Goal: Information Seeking & Learning: Learn about a topic

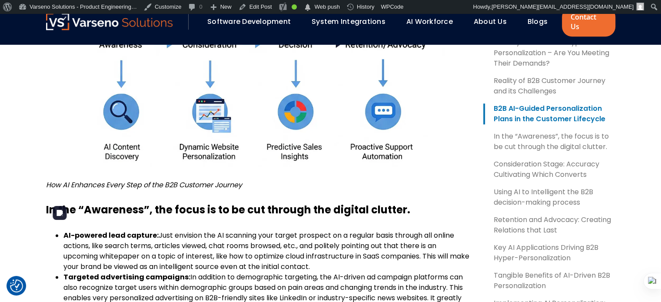
scroll to position [957, 0]
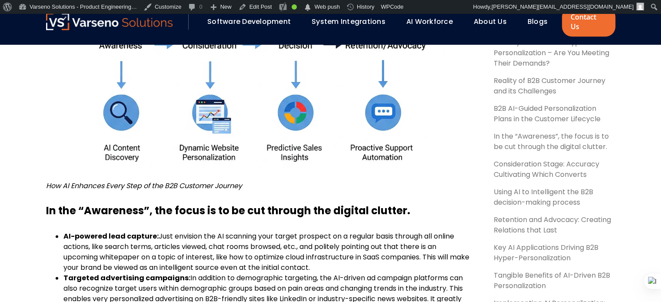
click at [532, 19] on link "Blogs" at bounding box center [538, 22] width 20 height 10
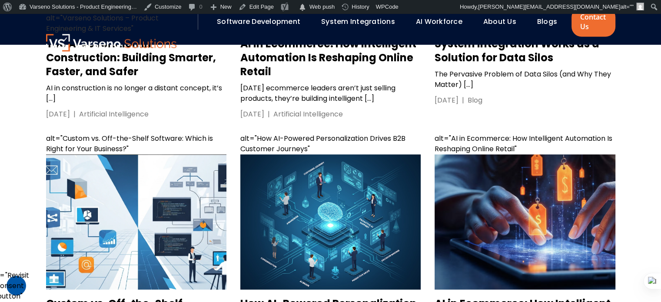
scroll to position [1224, 0]
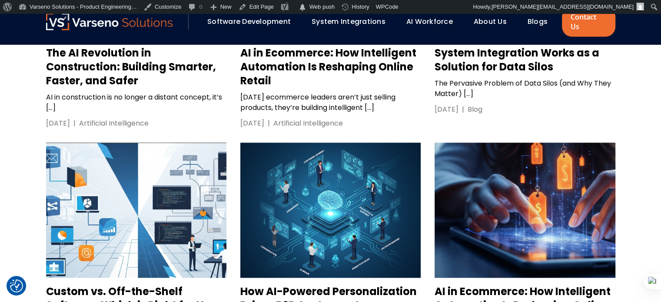
click at [656, 109] on section "Blogs Integrating Playwright and Cucumber Tests into a CI/CD Pipeline with GitH…" at bounding box center [330, 22] width 661 height 802
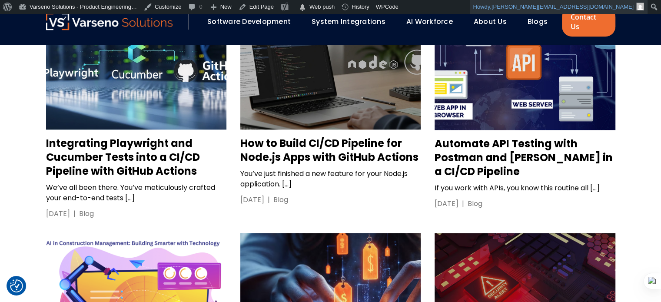
scroll to position [885, 0]
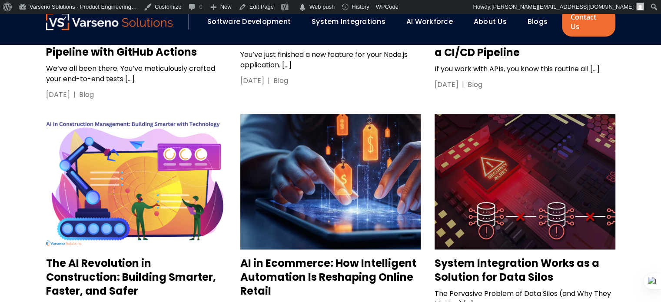
scroll to position [1015, 0]
